Goal: Navigation & Orientation: Find specific page/section

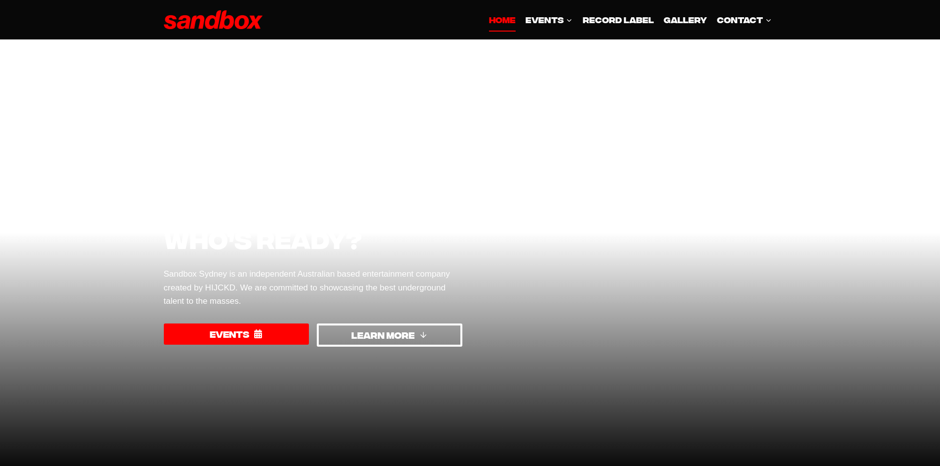
click at [376, 331] on span "LEARN MORE" at bounding box center [382, 335] width 63 height 14
click at [612, 26] on link "Record Label" at bounding box center [617, 20] width 81 height 24
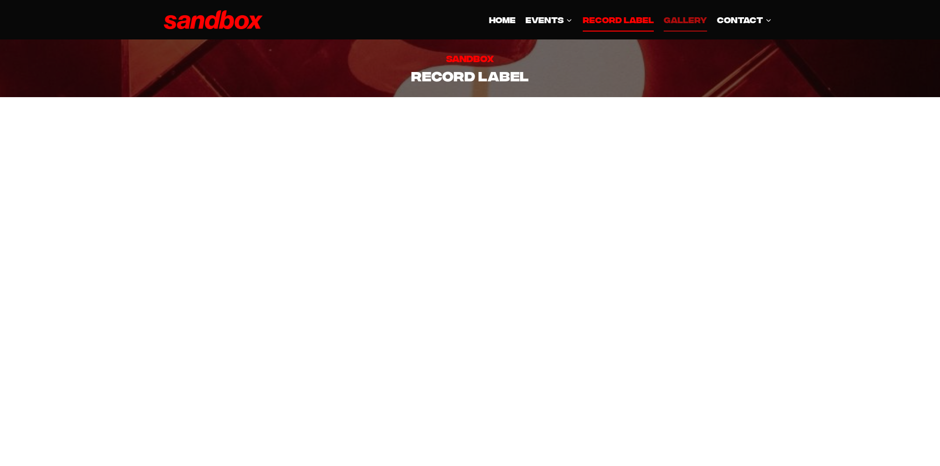
click at [679, 22] on link "GALLERY" at bounding box center [685, 20] width 53 height 24
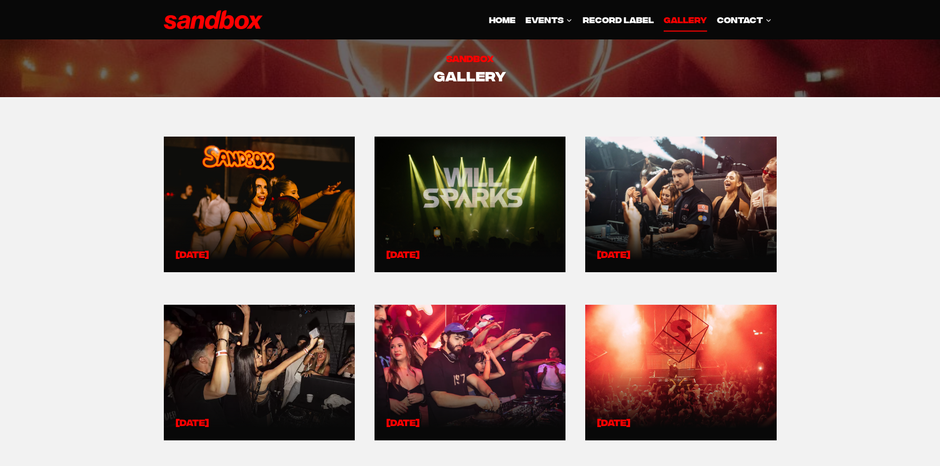
click at [269, 184] on link at bounding box center [259, 204] width 167 height 112
click at [731, 22] on span "CONTACT Expand" at bounding box center [744, 19] width 54 height 13
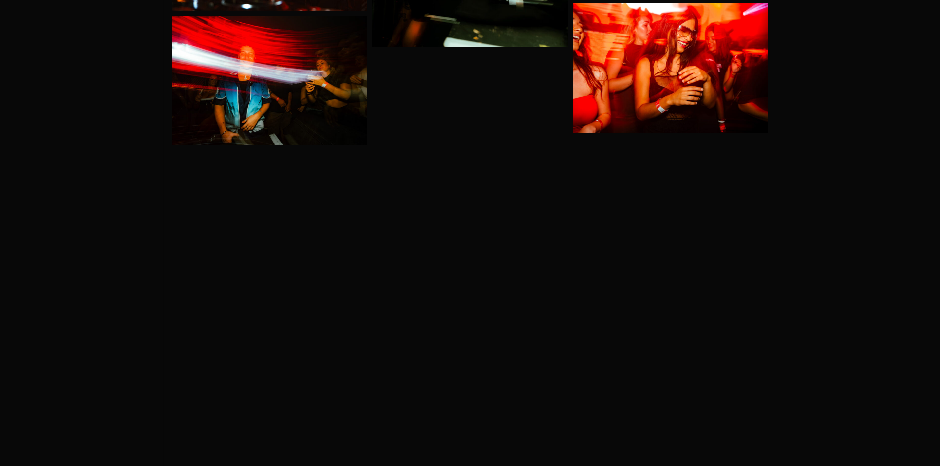
scroll to position [3650, 0]
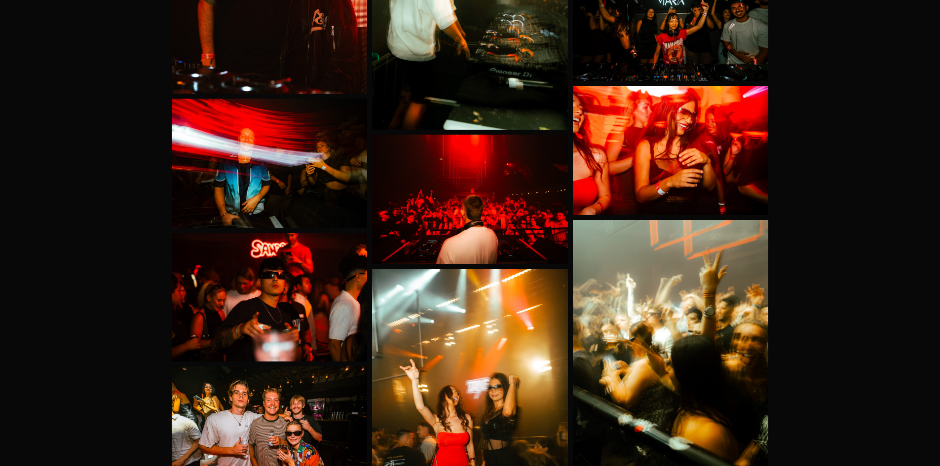
click at [468, 181] on img at bounding box center [470, 199] width 196 height 129
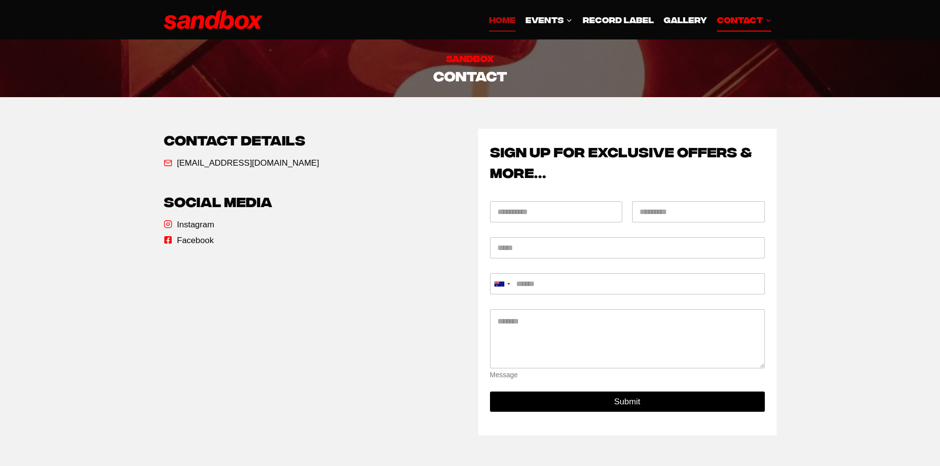
click at [497, 26] on link "HOME" at bounding box center [502, 20] width 37 height 24
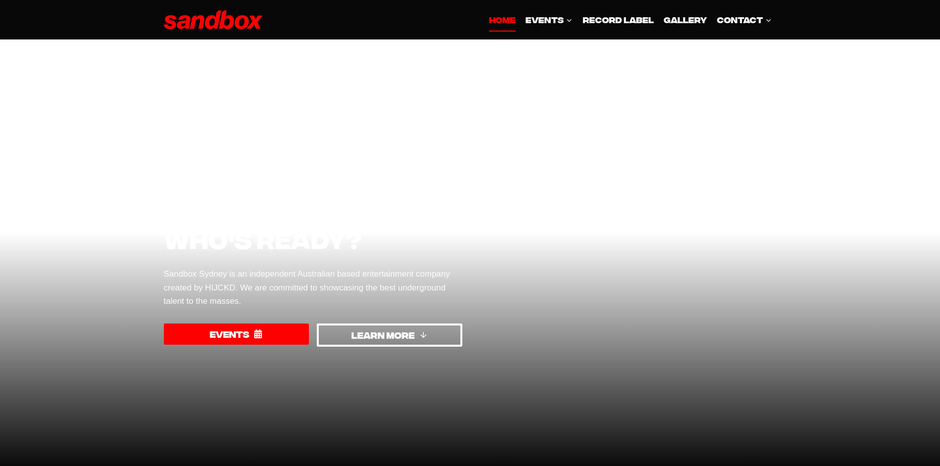
click at [379, 333] on span "LEARN MORE" at bounding box center [382, 335] width 63 height 14
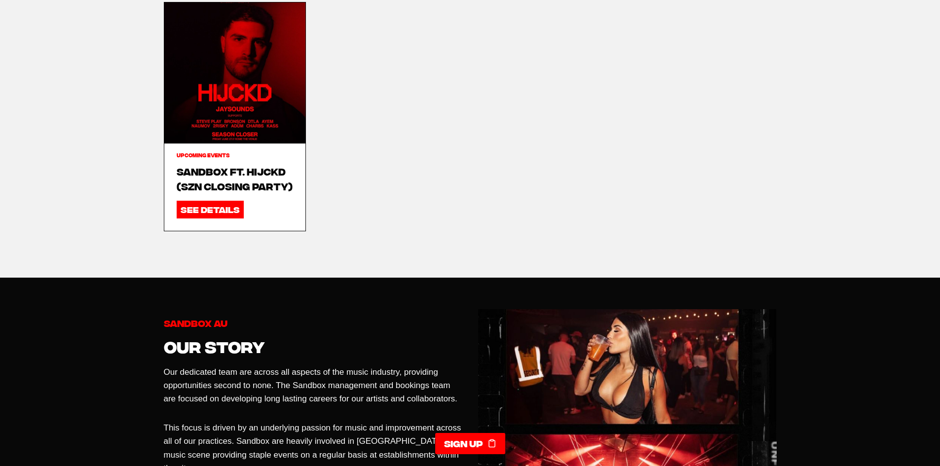
scroll to position [740, 0]
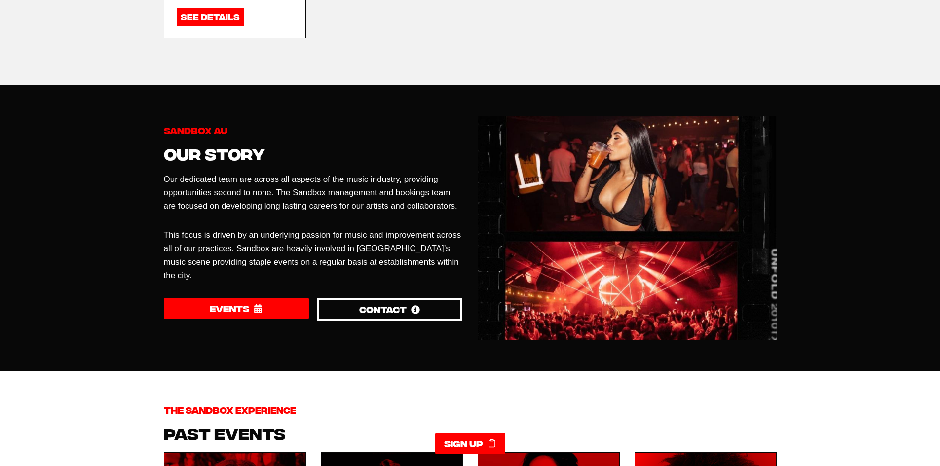
click at [558, 289] on img at bounding box center [627, 228] width 298 height 224
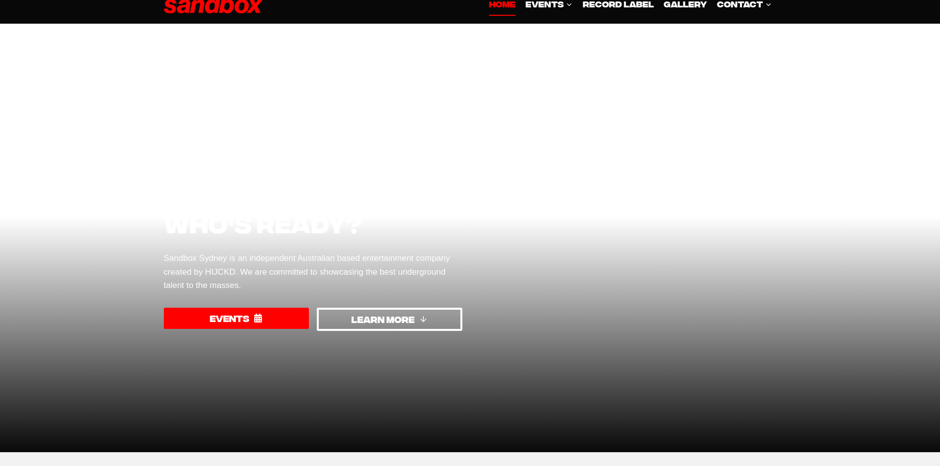
scroll to position [0, 0]
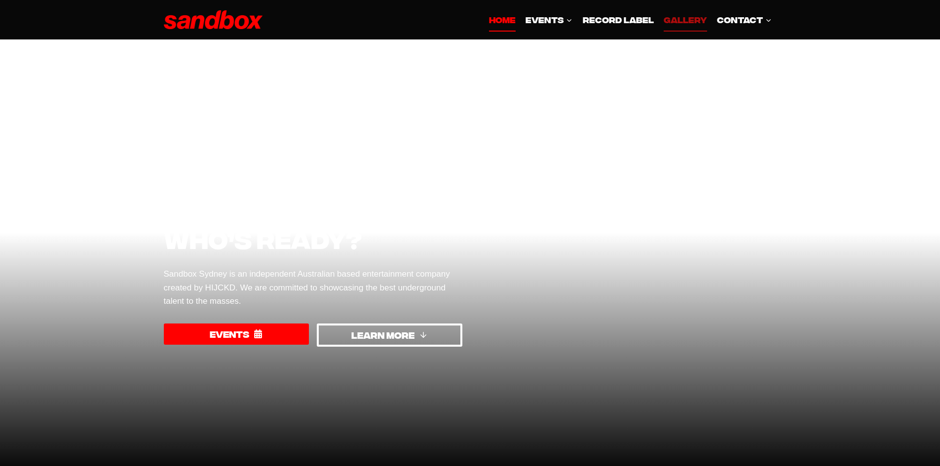
click at [678, 17] on link "GALLERY" at bounding box center [685, 20] width 53 height 24
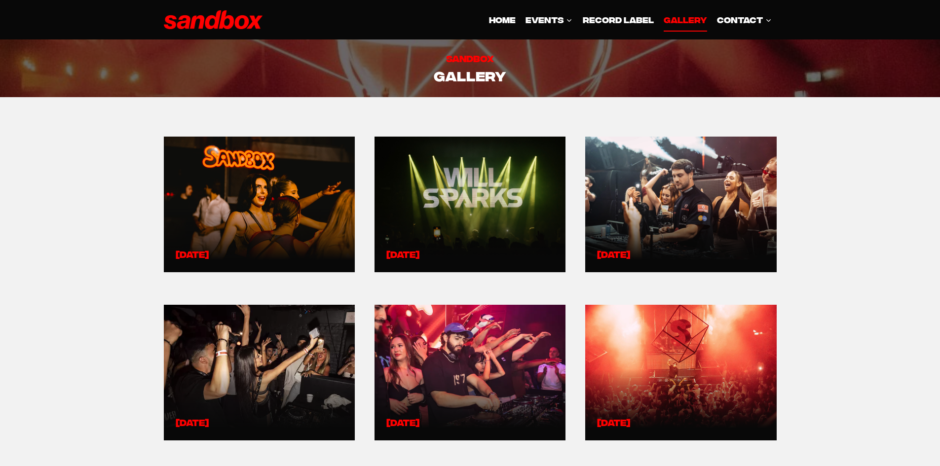
click at [667, 330] on link at bounding box center [680, 373] width 167 height 112
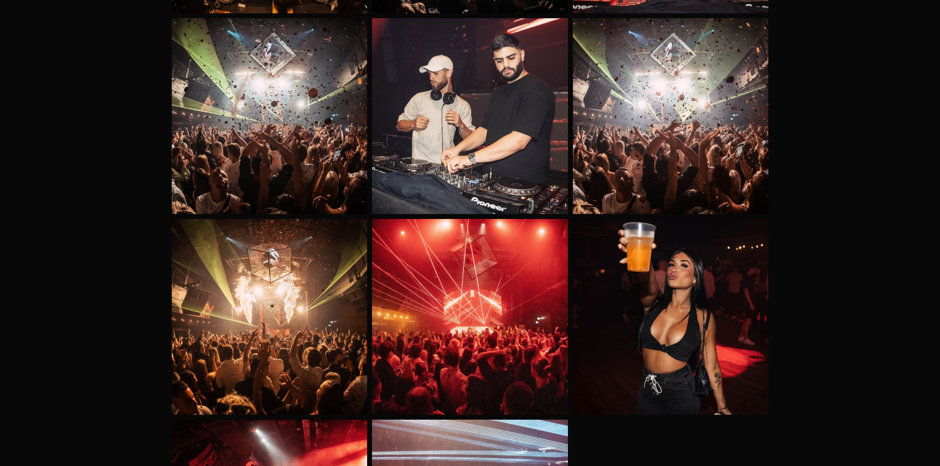
scroll to position [543, 0]
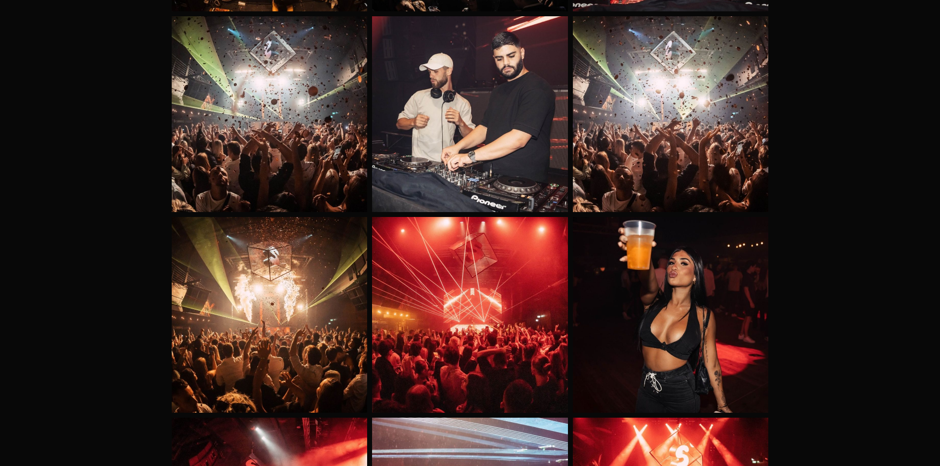
click at [453, 300] on img at bounding box center [470, 315] width 196 height 196
